Goal: Task Accomplishment & Management: Complete application form

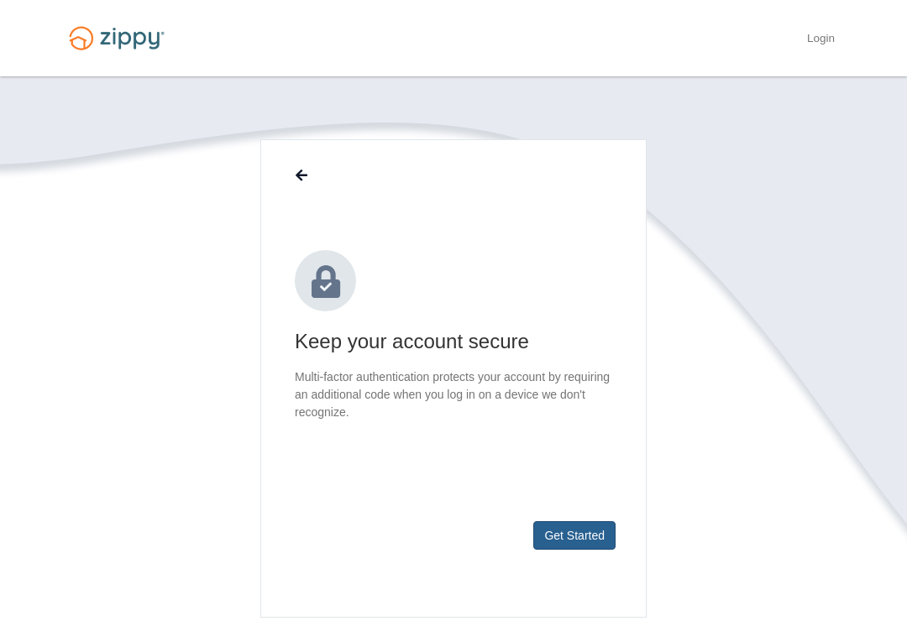
click at [594, 524] on button "Get Started" at bounding box center [574, 535] width 82 height 29
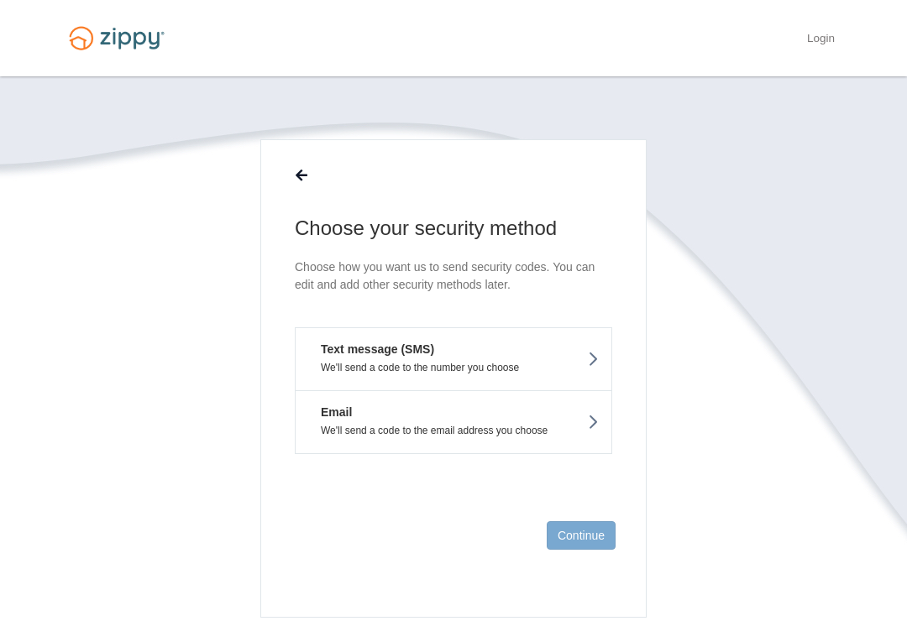
click at [563, 355] on button "Text message (SMS) We'll send a code to the number you choose" at bounding box center [453, 358] width 317 height 63
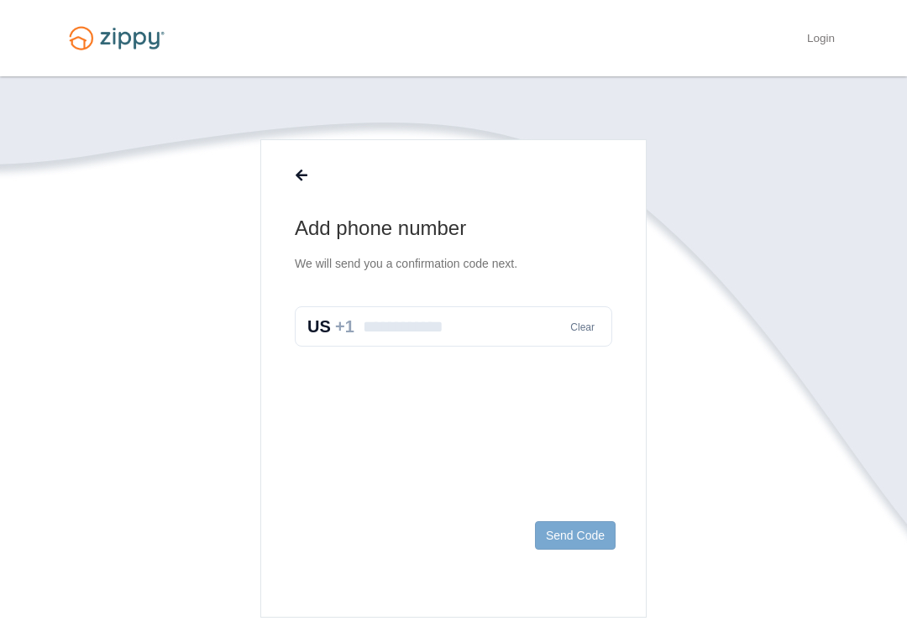
click at [491, 313] on input "text" at bounding box center [453, 326] width 317 height 40
type input "**********"
click at [599, 534] on button "Send Code" at bounding box center [575, 535] width 81 height 29
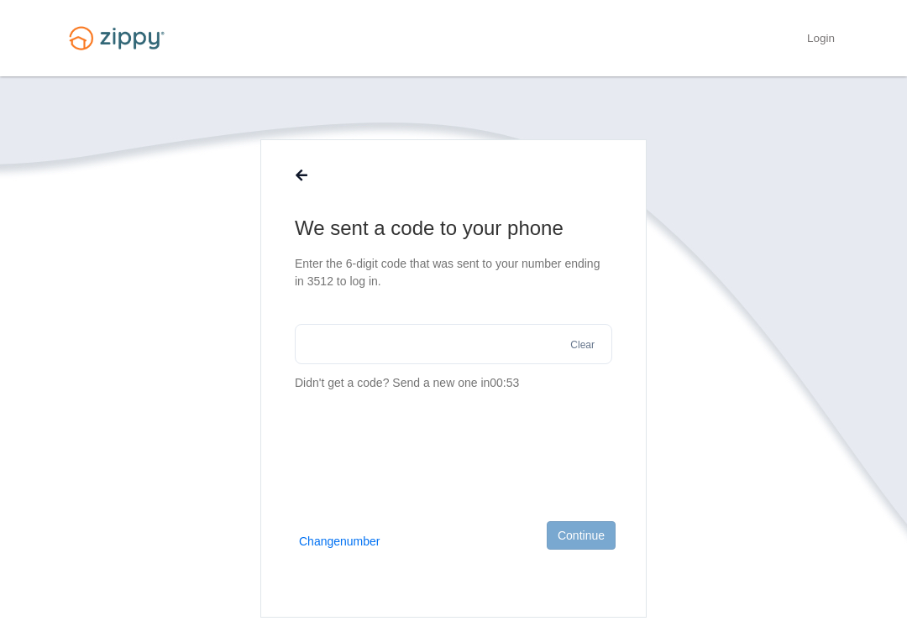
click at [386, 338] on input "text" at bounding box center [453, 344] width 317 height 40
type input "******"
click at [613, 526] on button "Continue" at bounding box center [580, 535] width 69 height 29
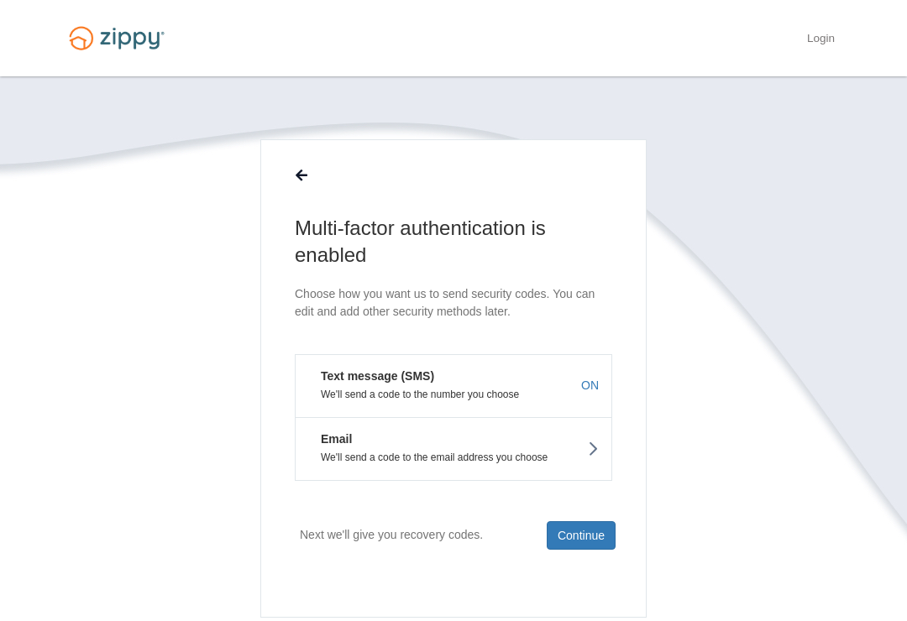
click at [551, 377] on button "Text message (SMS) We'll send a code to the number you choose ON" at bounding box center [453, 385] width 317 height 63
click at [592, 537] on button "Continue" at bounding box center [580, 535] width 69 height 29
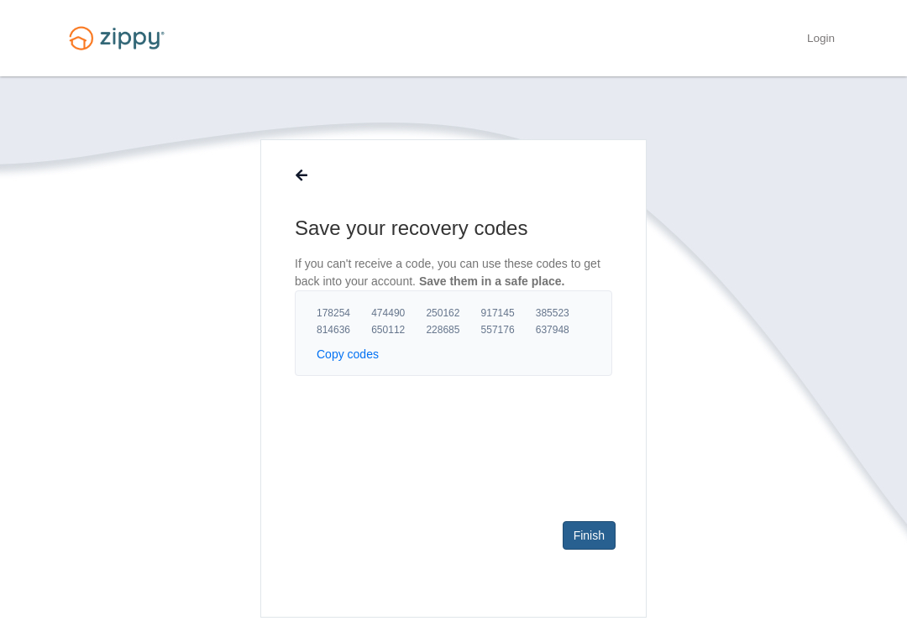
click at [603, 539] on link "Finish" at bounding box center [588, 535] width 53 height 29
